Goal: Task Accomplishment & Management: Use online tool/utility

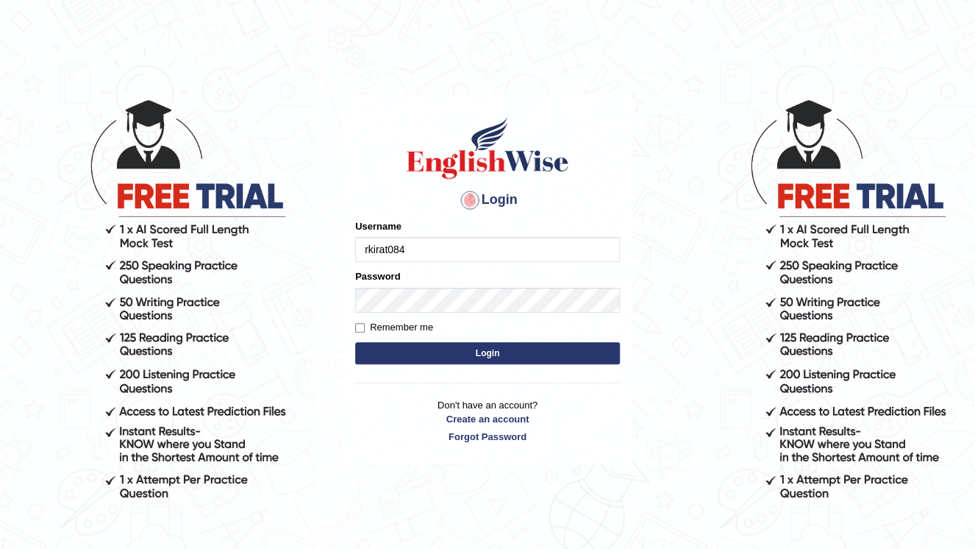
type input "rkirat084"
click at [414, 349] on button "Login" at bounding box center [487, 353] width 265 height 22
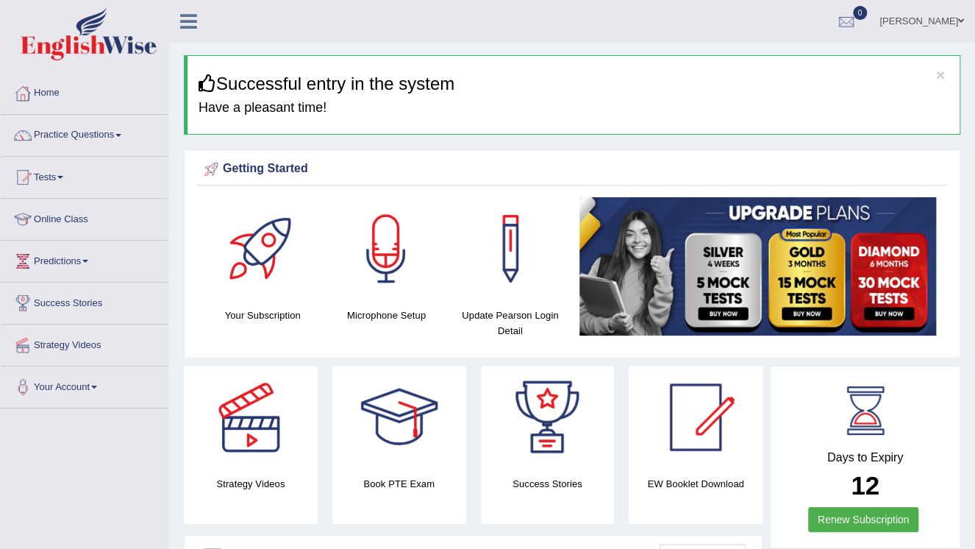
click at [56, 178] on link "Tests" at bounding box center [85, 175] width 168 height 37
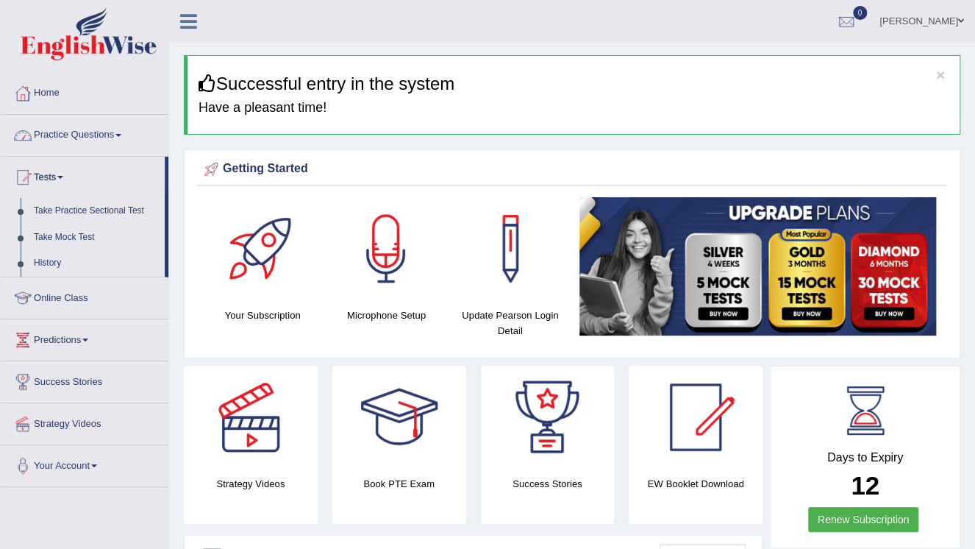
click at [75, 132] on link "Practice Questions" at bounding box center [85, 133] width 168 height 37
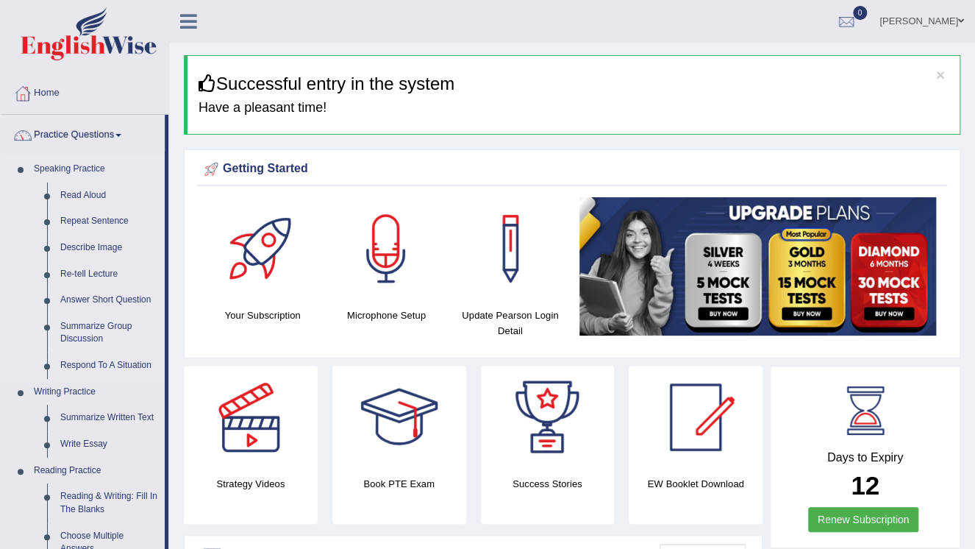
click at [94, 324] on link "Summarize Group Discussion" at bounding box center [109, 332] width 111 height 39
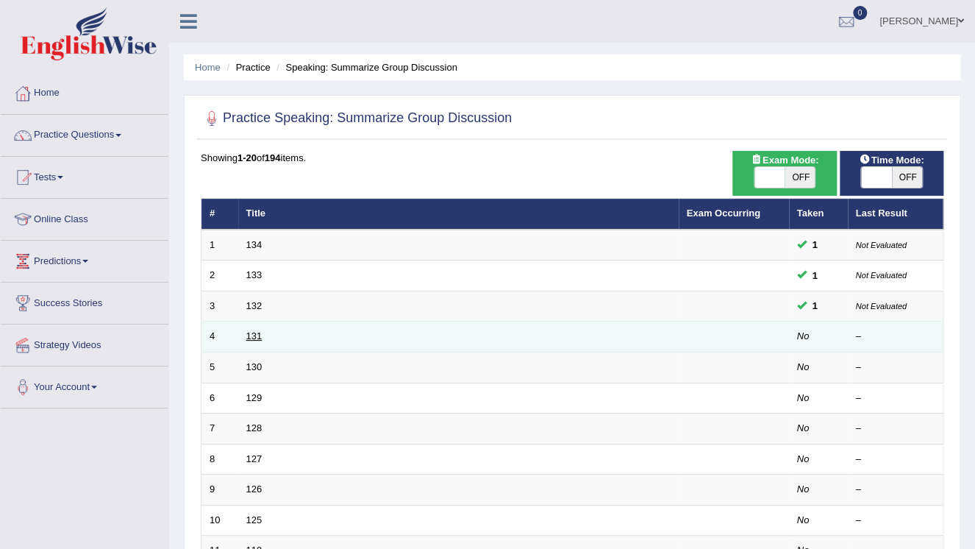
click at [252, 335] on link "131" at bounding box center [254, 335] width 16 height 11
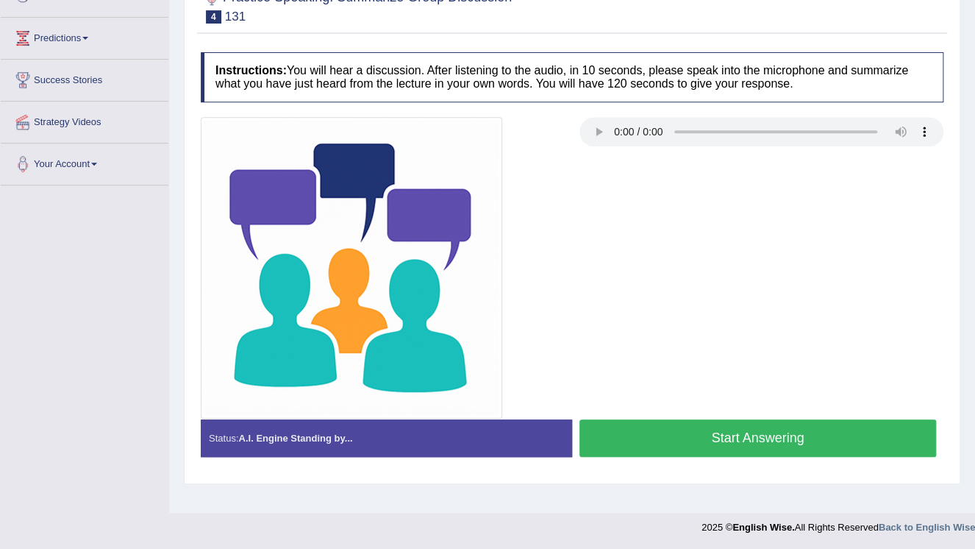
scroll to position [224, 0]
click at [661, 394] on div at bounding box center [572, 267] width 758 height 302
click at [854, 442] on button "Start Answering" at bounding box center [758, 438] width 357 height 38
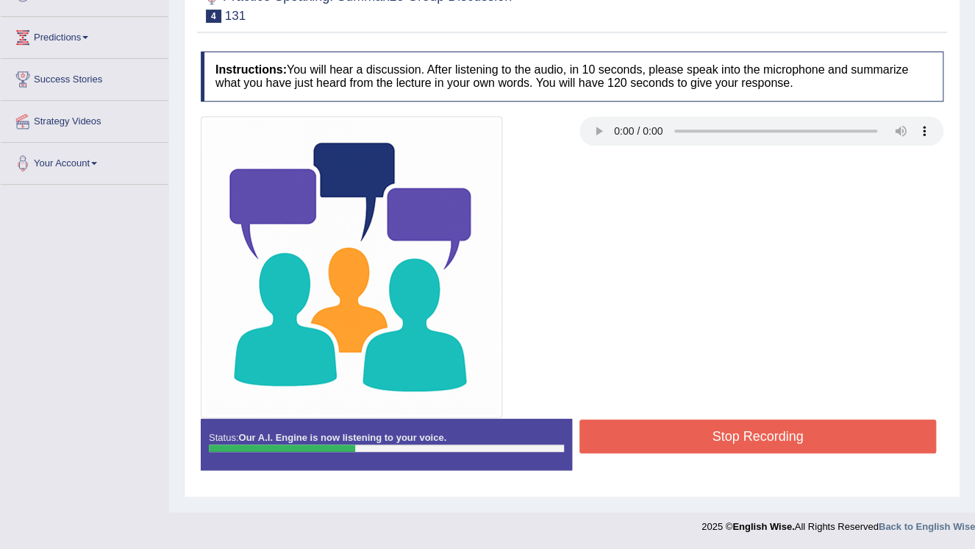
click at [783, 441] on button "Stop Recording" at bounding box center [758, 436] width 357 height 34
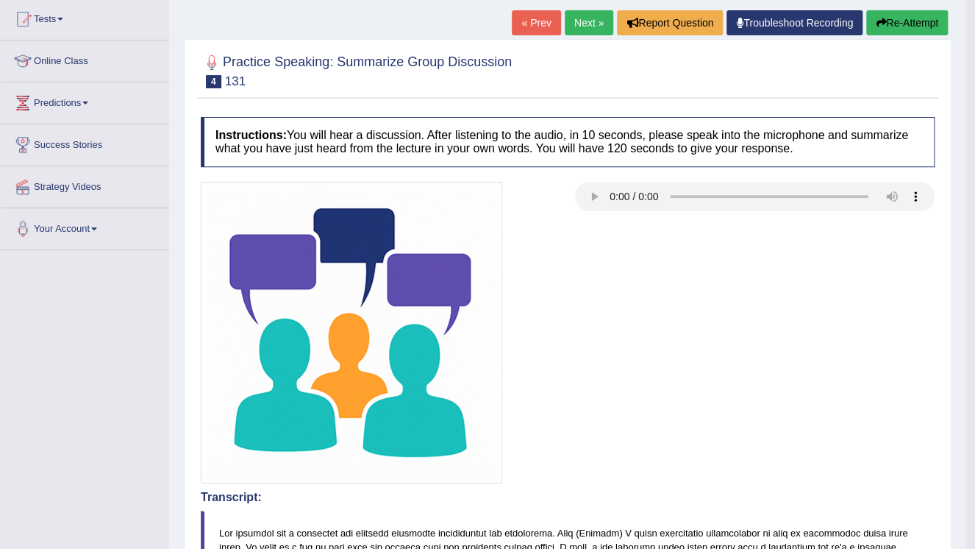
scroll to position [0, 0]
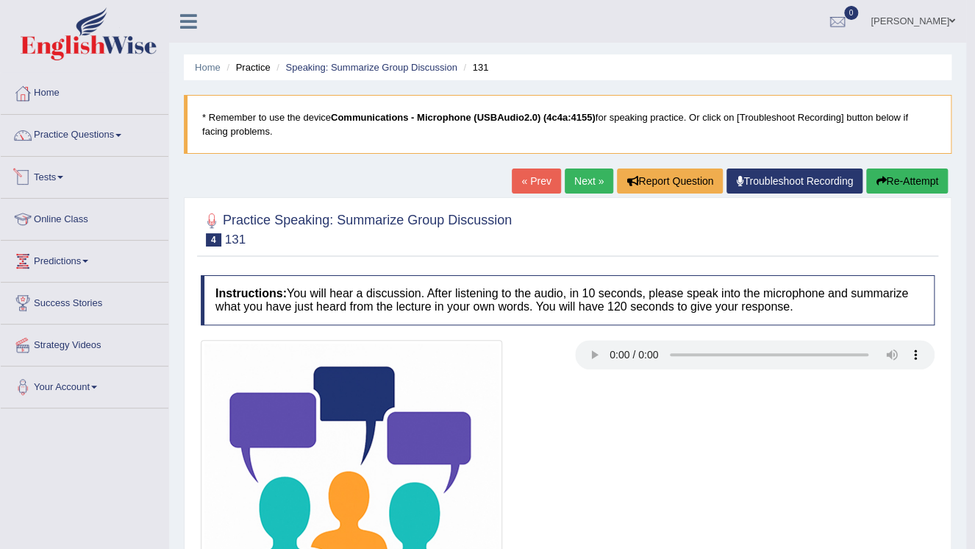
click at [57, 171] on link "Tests" at bounding box center [85, 175] width 168 height 37
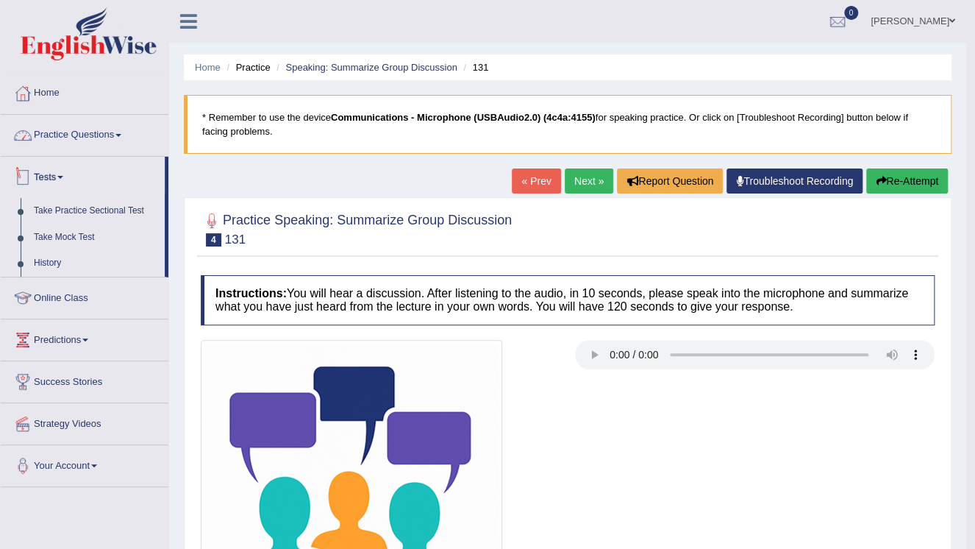
click at [74, 141] on link "Practice Questions" at bounding box center [85, 133] width 168 height 37
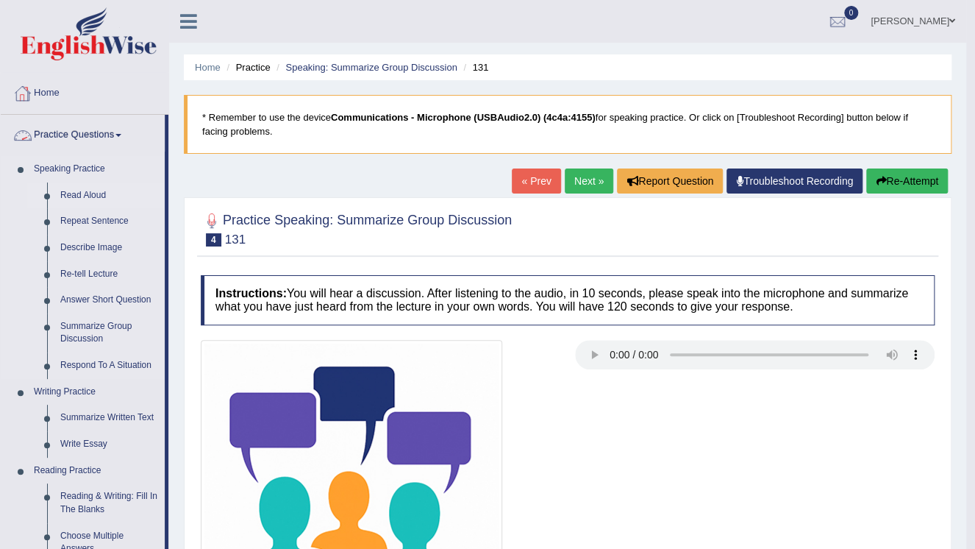
click at [102, 190] on link "Read Aloud" at bounding box center [109, 195] width 111 height 26
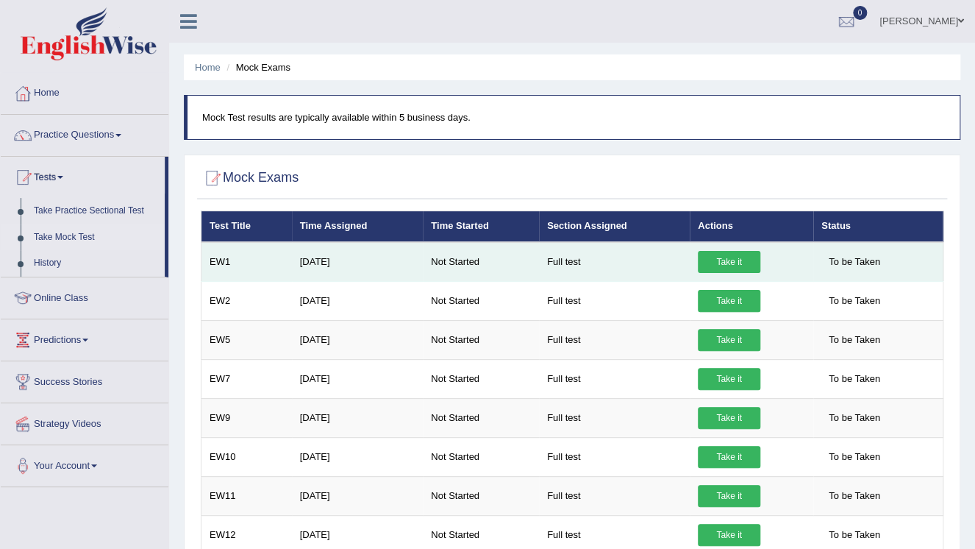
click at [711, 262] on link "Take it" at bounding box center [729, 262] width 63 height 22
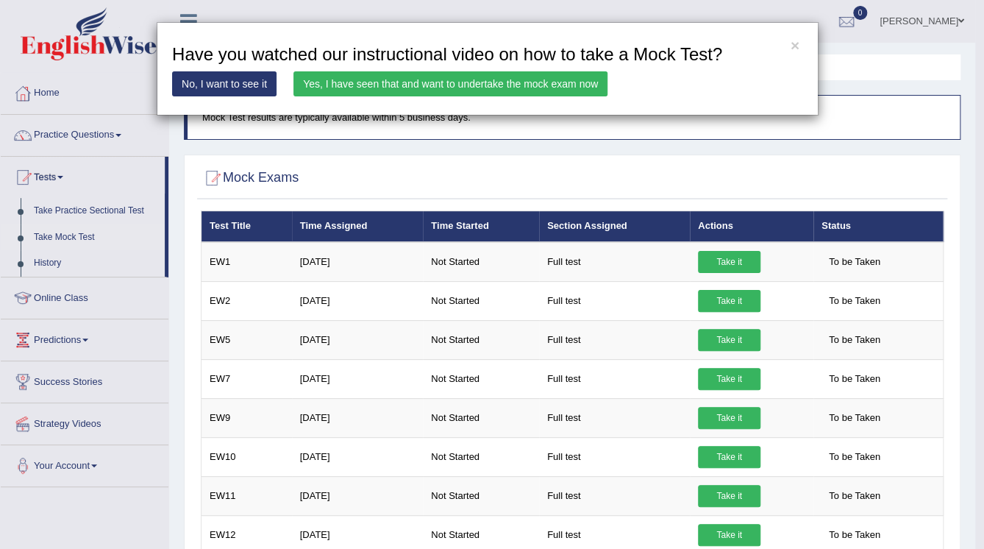
click at [435, 82] on link "Yes, I have seen that and want to undertake the mock exam now" at bounding box center [451, 83] width 314 height 25
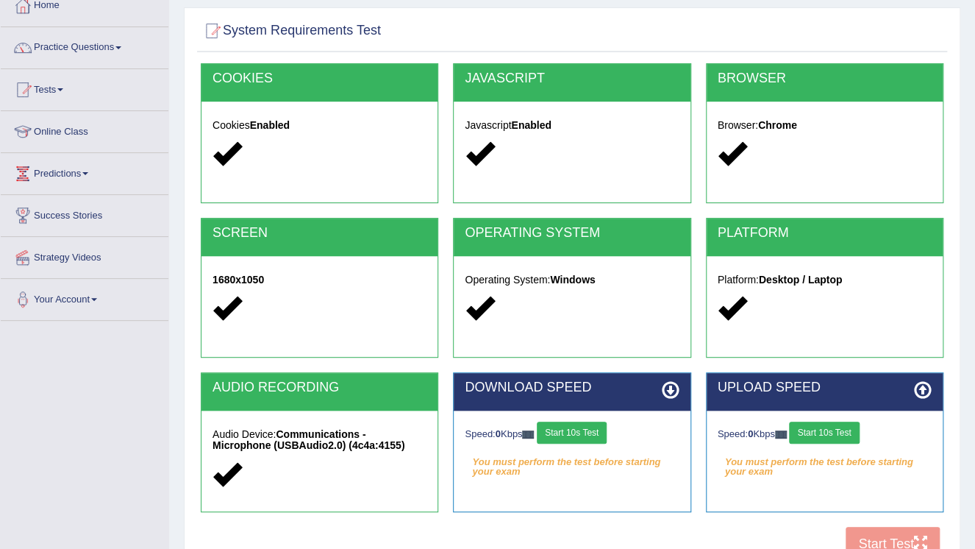
scroll to position [224, 0]
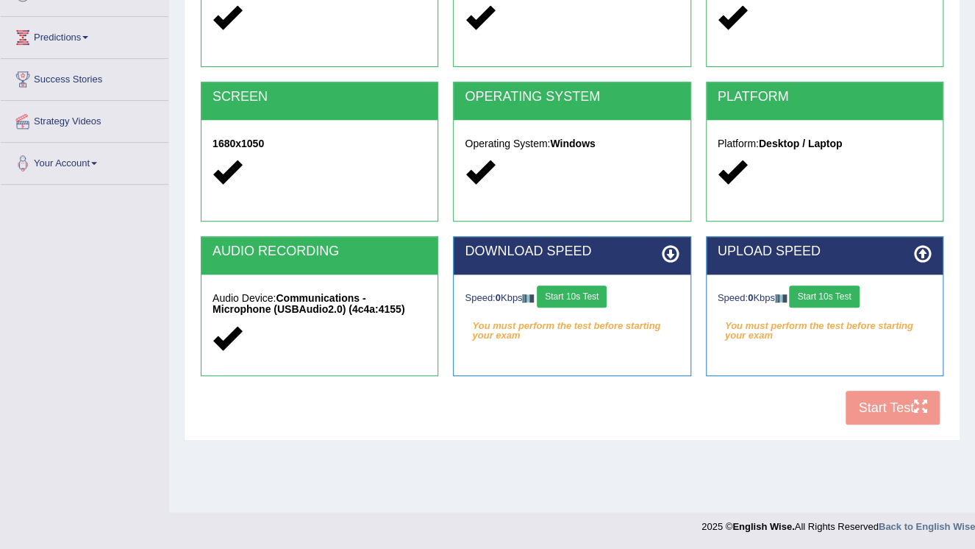
click at [606, 291] on button "Start 10s Test" at bounding box center [572, 296] width 70 height 22
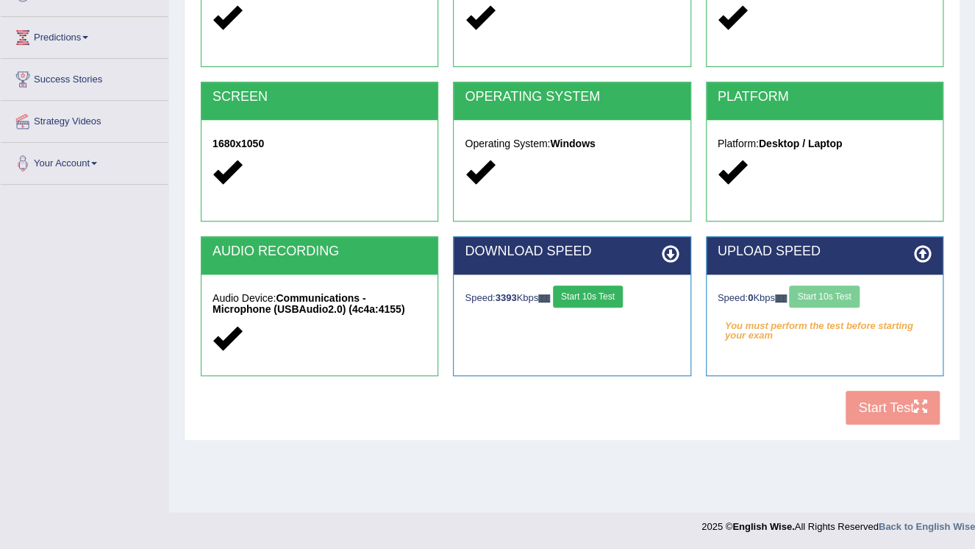
click at [819, 294] on div "Speed: 0 Kbps Start 10s Test" at bounding box center [825, 298] width 214 height 26
click at [830, 300] on button "Start 10s Test" at bounding box center [824, 296] width 70 height 22
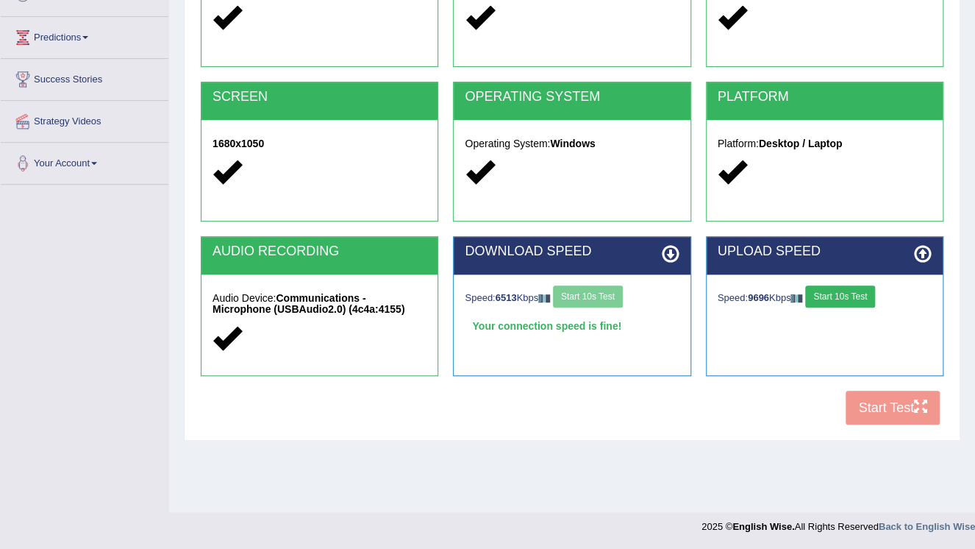
click at [874, 408] on div "COOKIES Cookies Enabled JAVASCRIPT Javascript Enabled BROWSER Browser: Chrome S…" at bounding box center [572, 179] width 750 height 505
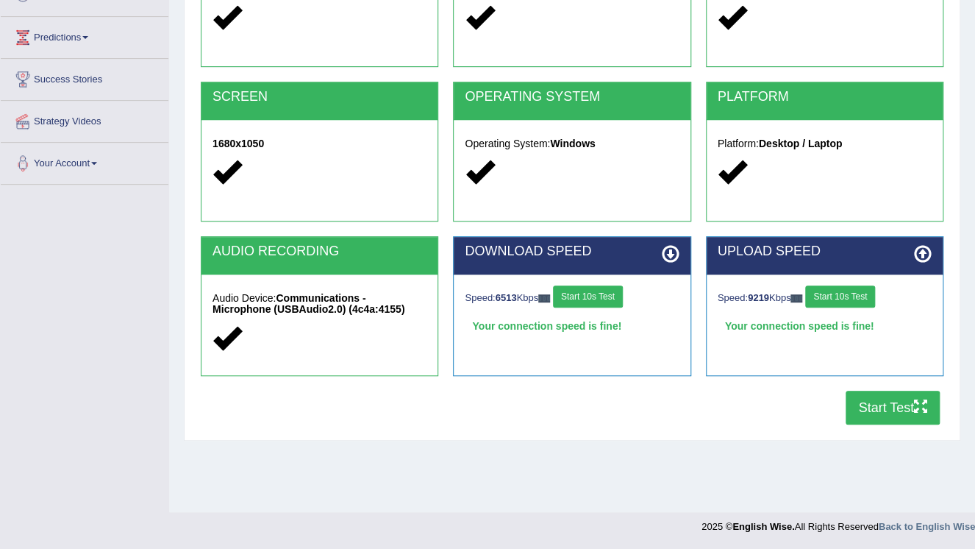
click at [902, 409] on button "Start Test" at bounding box center [893, 408] width 94 height 34
